Goal: Information Seeking & Learning: Learn about a topic

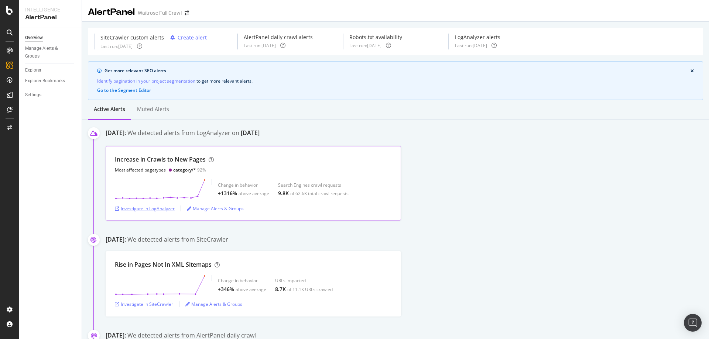
click at [171, 209] on div "Investigate in LogAnalyzer" at bounding box center [145, 209] width 60 height 6
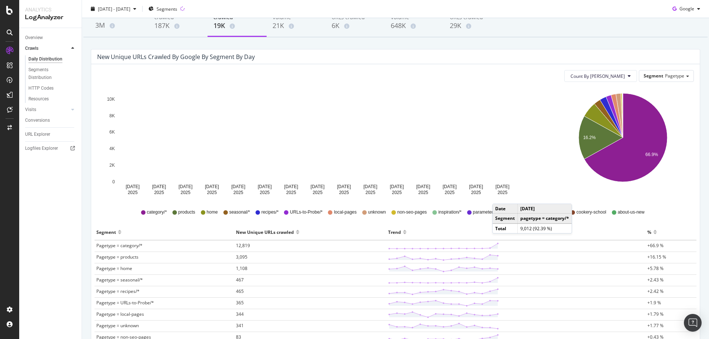
scroll to position [74, 0]
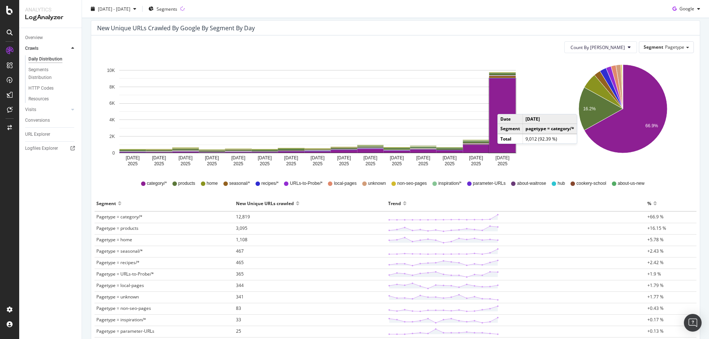
drag, startPoint x: 490, startPoint y: 102, endPoint x: 505, endPoint y: 107, distance: 15.8
click at [505, 107] on rect "A chart." at bounding box center [502, 116] width 27 height 74
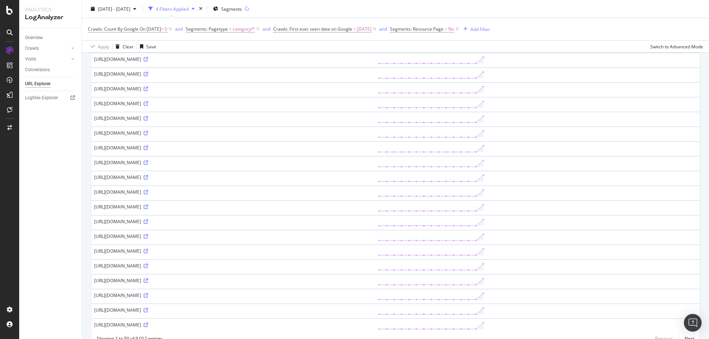
scroll to position [570, 0]
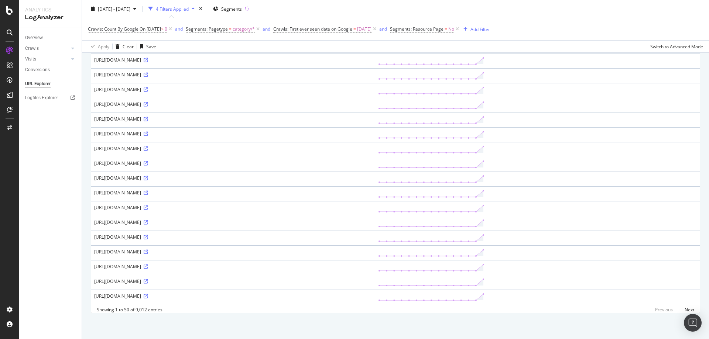
drag, startPoint x: 192, startPoint y: 172, endPoint x: 306, endPoint y: 173, distance: 114.8
click at [306, 175] on div "[URL][DOMAIN_NAME]" at bounding box center [233, 178] width 278 height 6
click at [148, 176] on icon at bounding box center [146, 178] width 4 height 4
click at [684, 311] on link "Next" at bounding box center [687, 310] width 16 height 11
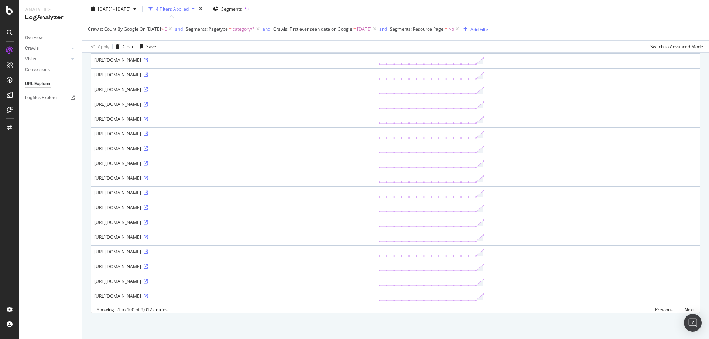
drag, startPoint x: 181, startPoint y: 189, endPoint x: 288, endPoint y: 187, distance: 106.7
click at [288, 190] on div "[URL][DOMAIN_NAME]" at bounding box center [233, 193] width 278 height 6
click at [680, 312] on link "Next" at bounding box center [687, 310] width 16 height 11
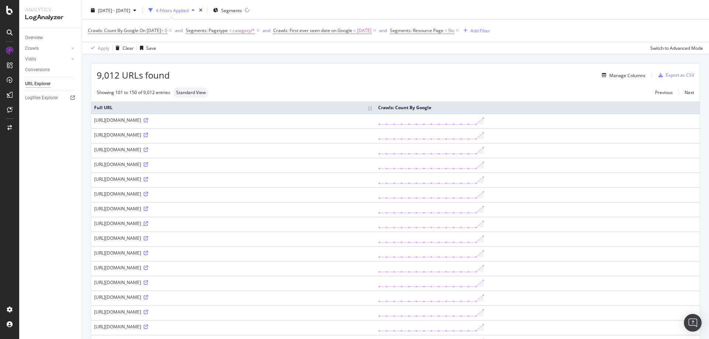
scroll to position [0, 0]
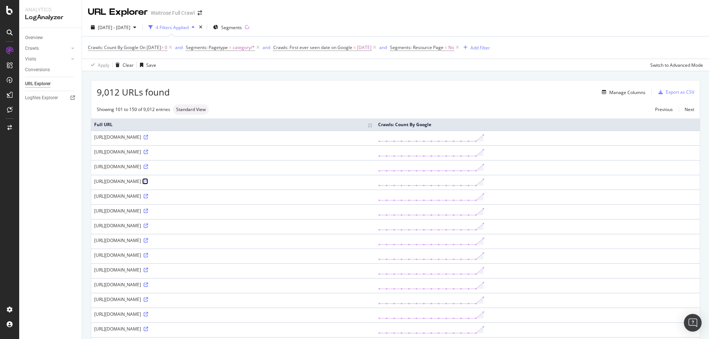
click at [148, 180] on icon at bounding box center [146, 181] width 4 height 4
click at [148, 256] on icon at bounding box center [146, 255] width 4 height 4
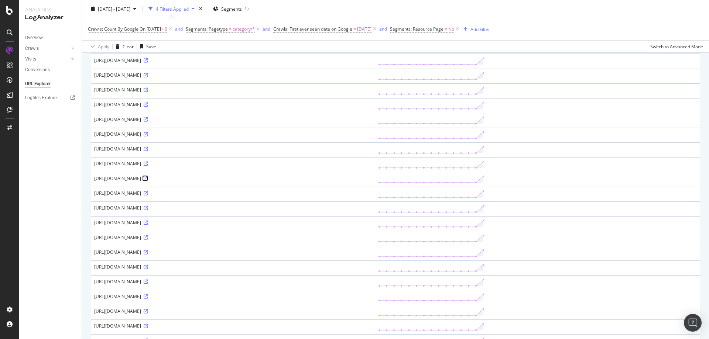
scroll to position [222, 0]
click at [148, 121] on icon at bounding box center [146, 122] width 4 height 4
click at [148, 237] on link at bounding box center [146, 240] width 6 height 6
click at [148, 211] on icon at bounding box center [146, 211] width 4 height 4
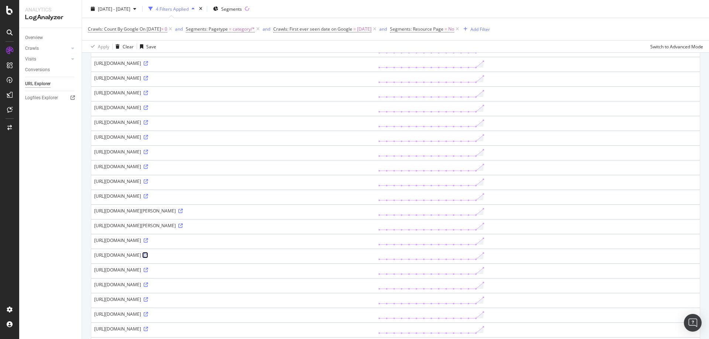
click at [148, 256] on icon at bounding box center [146, 255] width 4 height 4
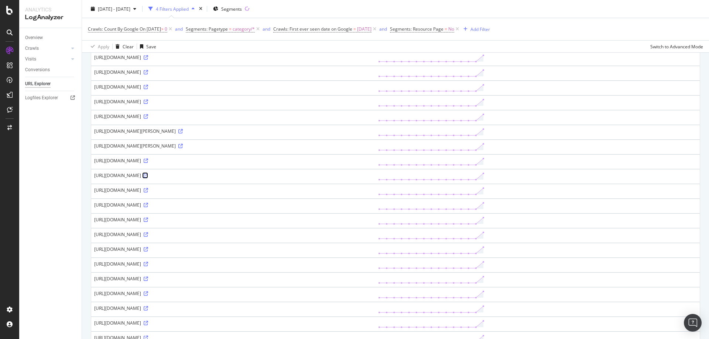
scroll to position [443, 0]
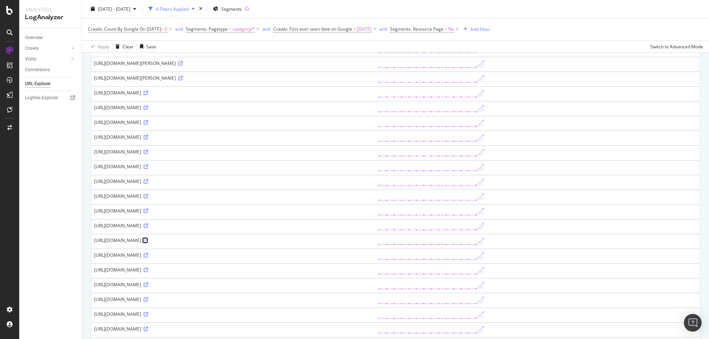
click at [148, 240] on icon at bounding box center [146, 241] width 4 height 4
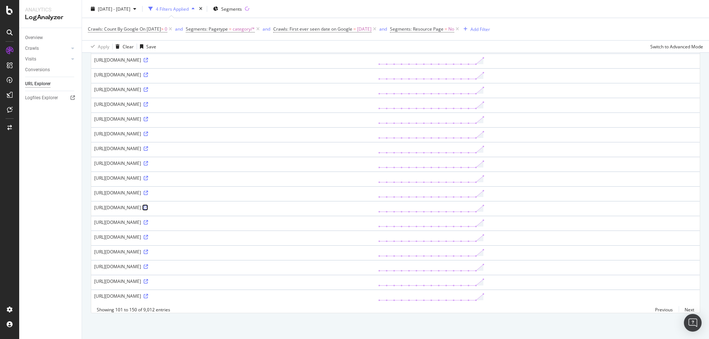
click at [148, 206] on icon at bounding box center [146, 208] width 4 height 4
click at [687, 311] on link "Next" at bounding box center [687, 310] width 16 height 11
click at [687, 312] on link "Next" at bounding box center [687, 310] width 16 height 11
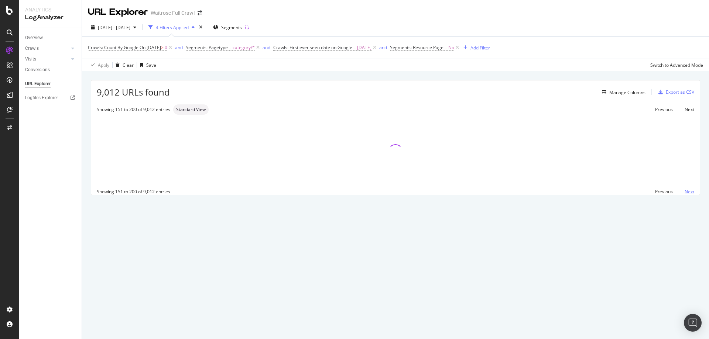
scroll to position [0, 0]
click at [687, 108] on link "Next" at bounding box center [687, 109] width 16 height 11
click at [641, 95] on div "Manage Columns" at bounding box center [627, 92] width 36 height 6
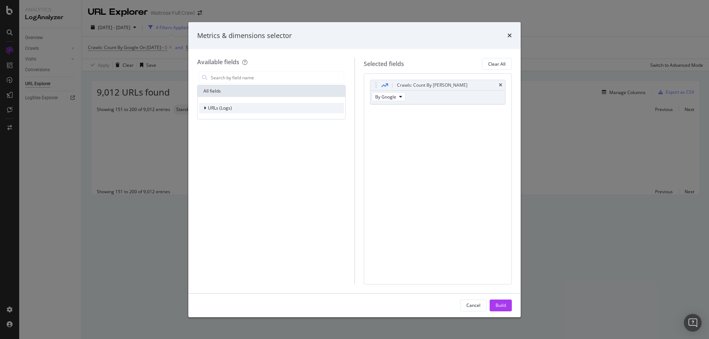
click at [204, 110] on div "modal" at bounding box center [205, 107] width 4 height 7
click at [215, 115] on span "URL Scheme" at bounding box center [225, 118] width 26 height 6
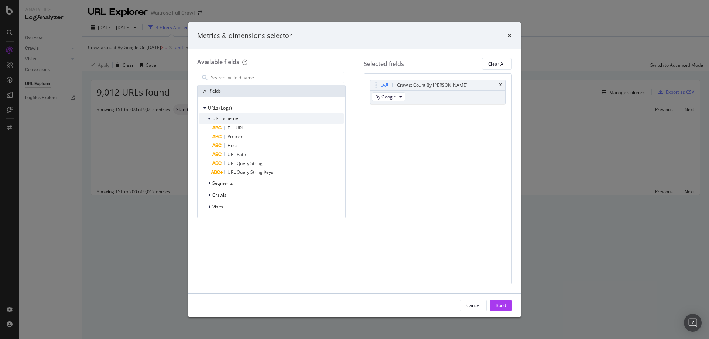
click at [215, 115] on span "URL Scheme" at bounding box center [225, 118] width 26 height 6
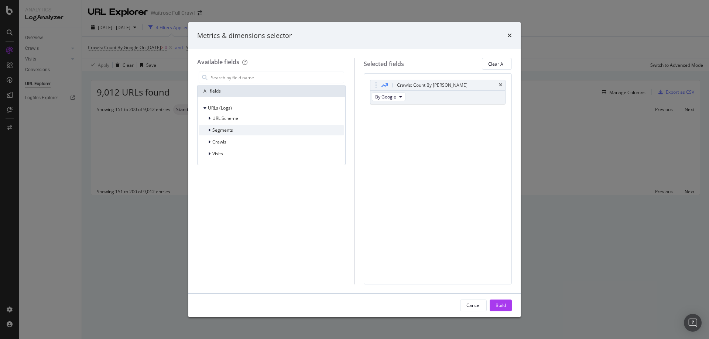
click at [213, 129] on span "Segments" at bounding box center [222, 130] width 21 height 6
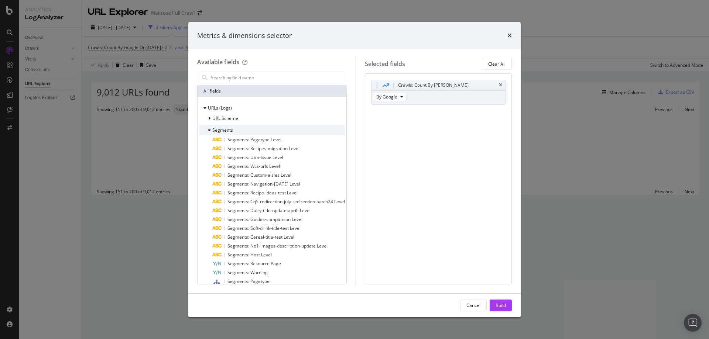
click at [213, 129] on span "Segments" at bounding box center [222, 130] width 21 height 6
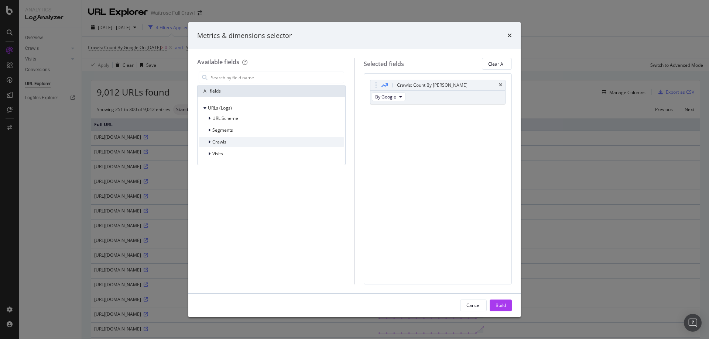
click at [222, 141] on span "Crawls" at bounding box center [219, 142] width 14 height 6
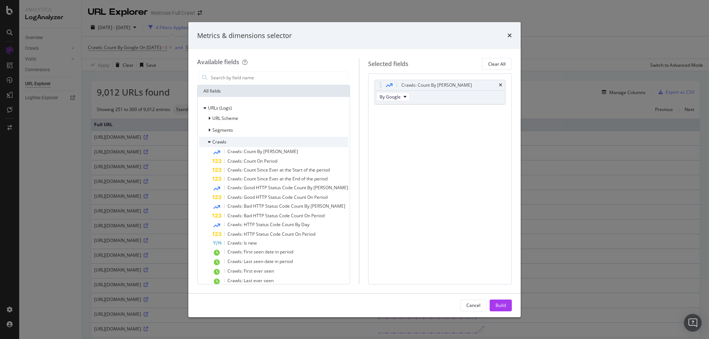
click at [222, 141] on span "Crawls" at bounding box center [219, 142] width 14 height 6
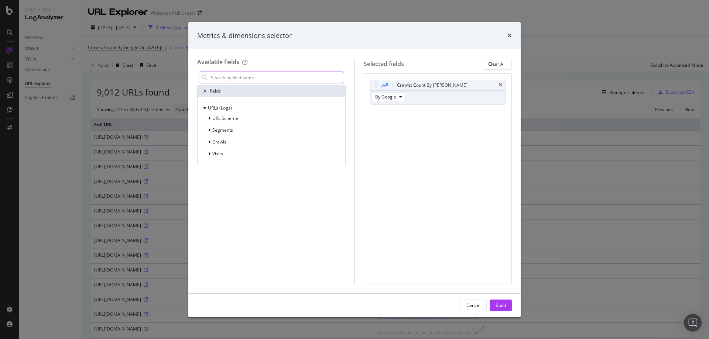
click at [255, 75] on input "modal" at bounding box center [277, 77] width 134 height 11
type input "link"
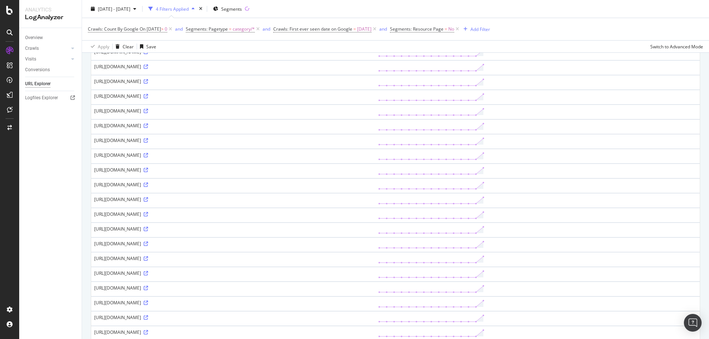
scroll to position [406, 0]
click at [148, 131] on icon at bounding box center [146, 130] width 4 height 4
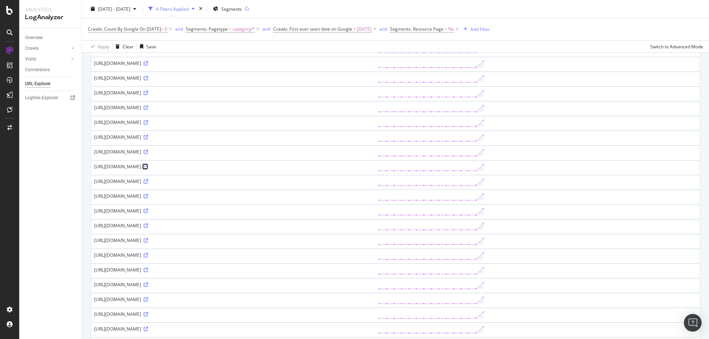
click at [148, 166] on icon at bounding box center [146, 167] width 4 height 4
